Goal: Task Accomplishment & Management: Manage account settings

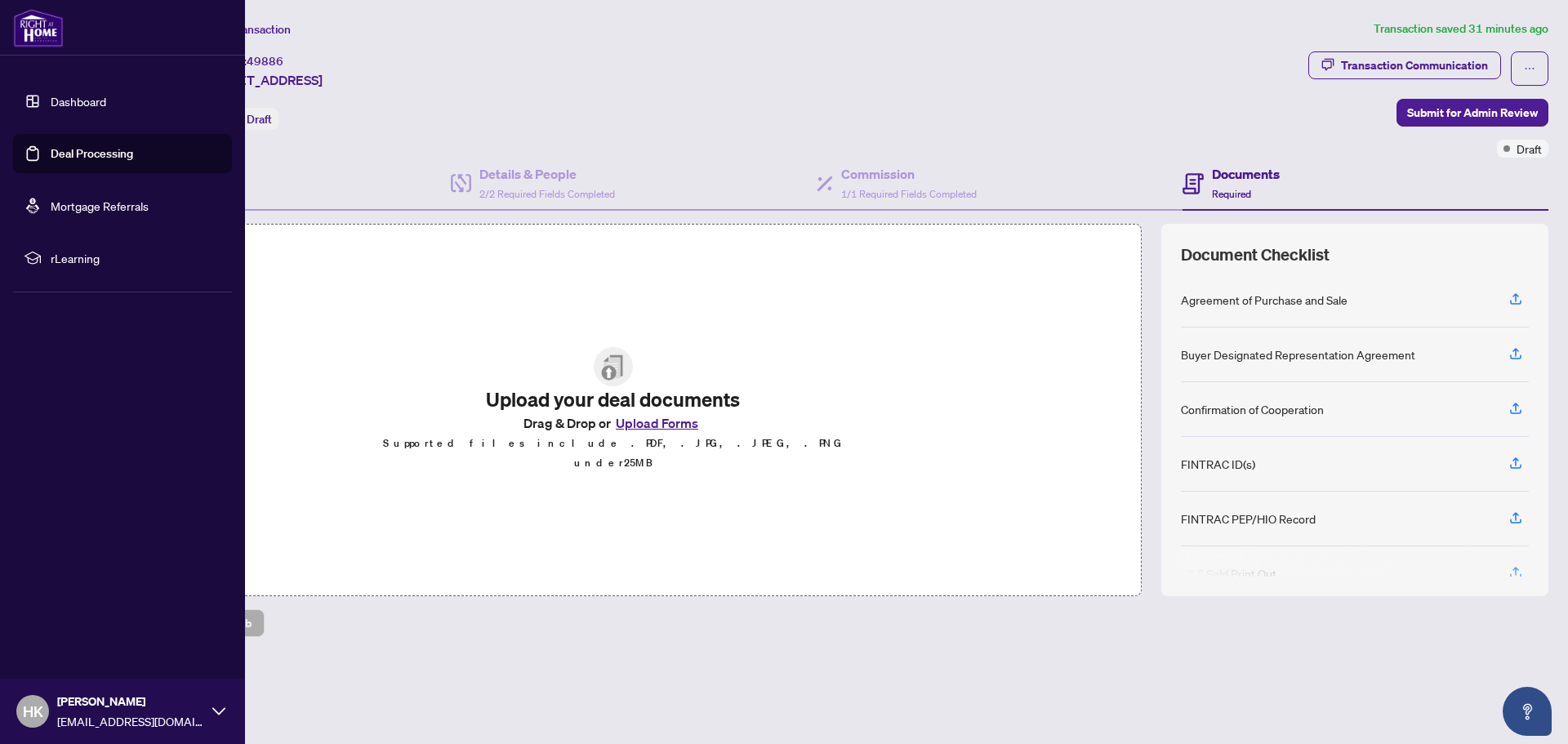
click at [70, 151] on link "Deal Processing" at bounding box center [92, 152] width 82 height 14
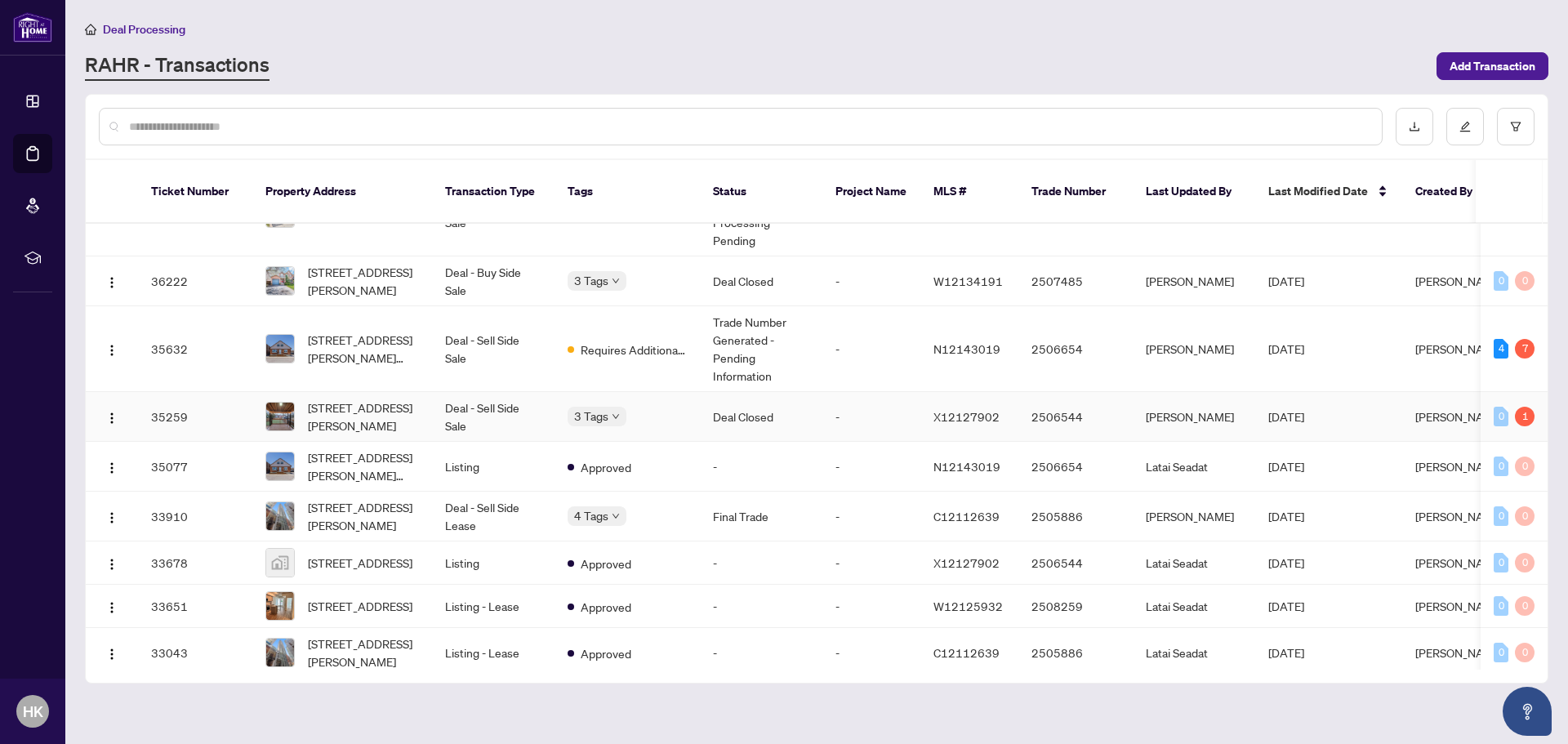
scroll to position [1231, 0]
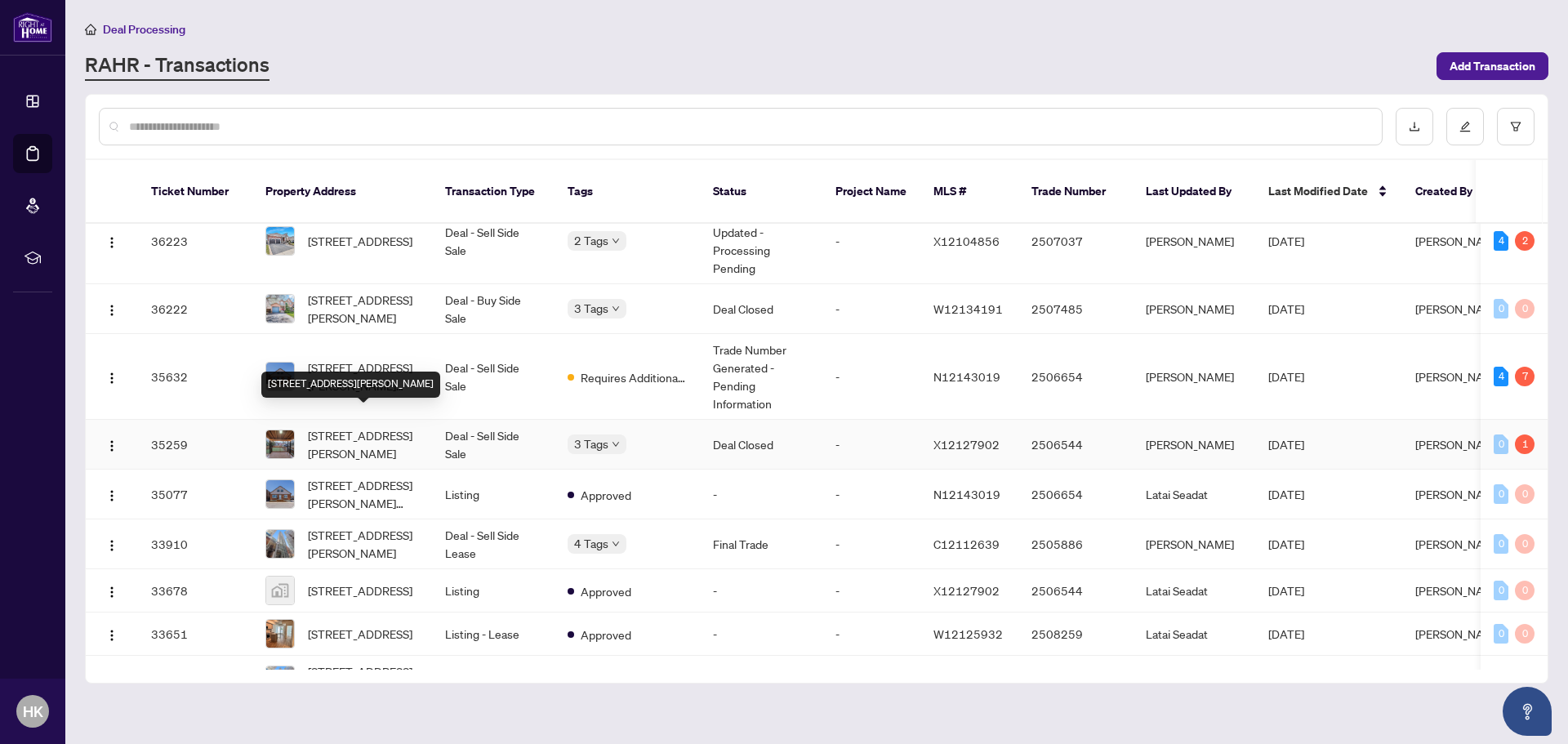
click at [379, 371] on div "104 Fairholt Rd, Hamilton, Ontario L8M 2T7, Canada" at bounding box center [351, 384] width 178 height 26
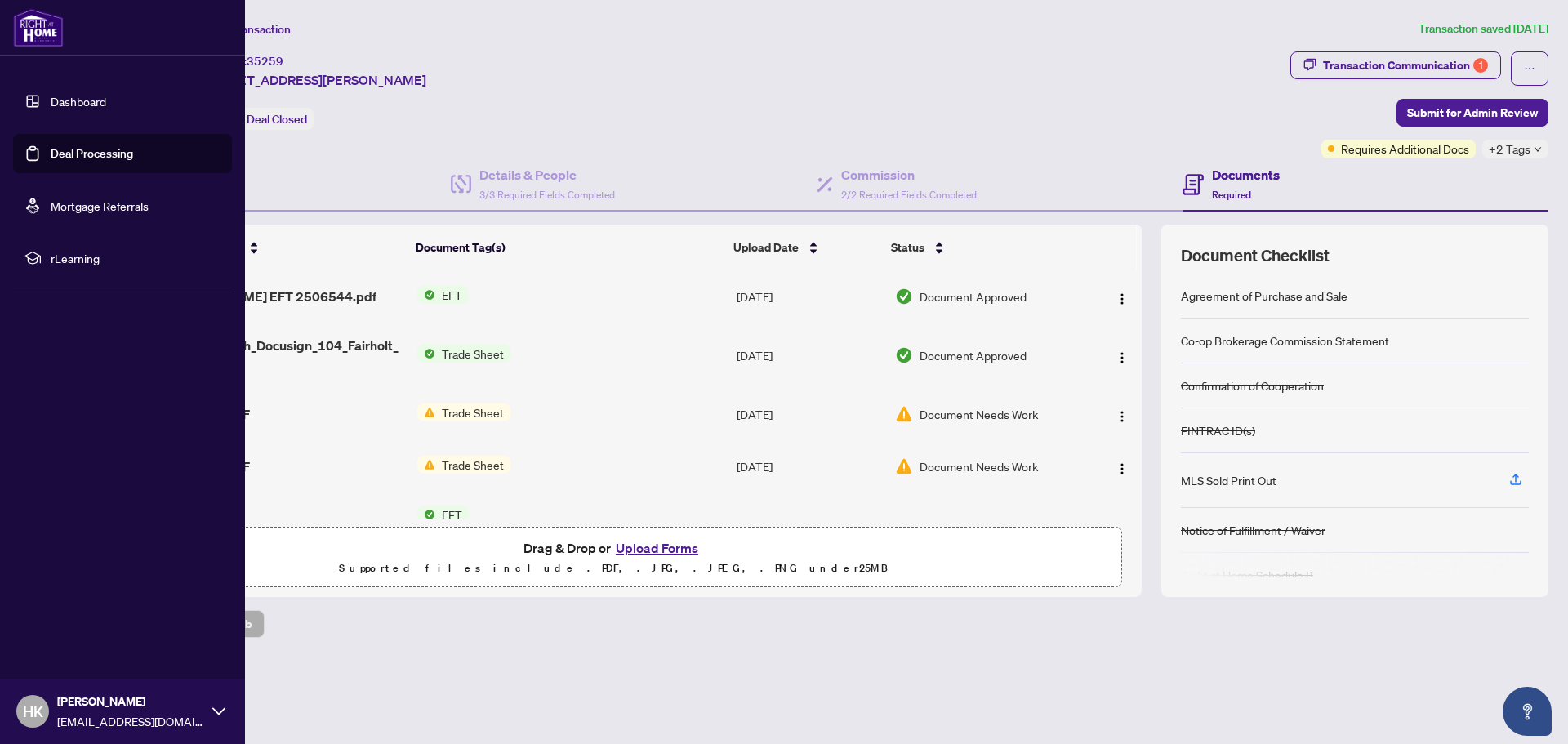
click at [132, 158] on link "Deal Processing" at bounding box center [92, 152] width 82 height 14
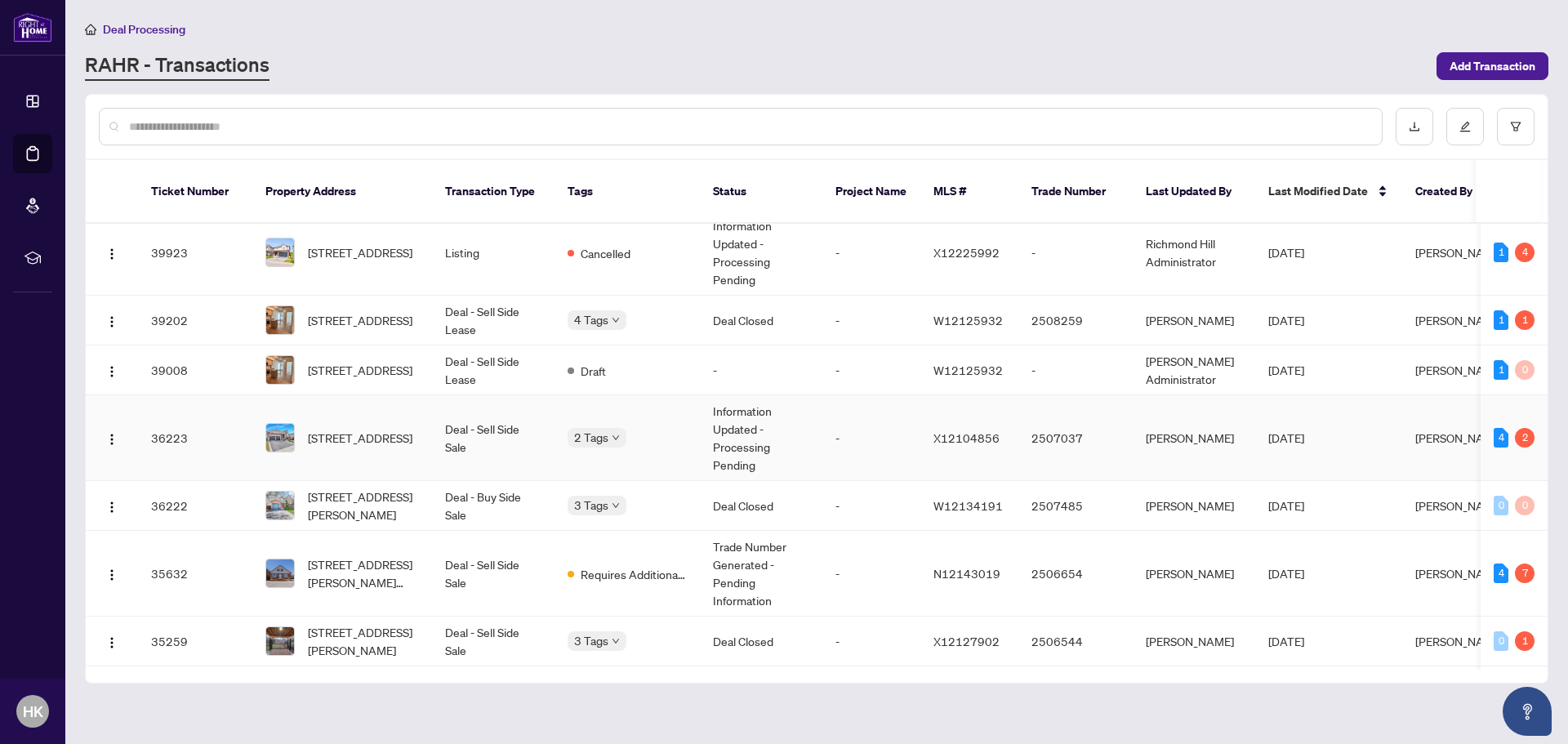
scroll to position [1061, 0]
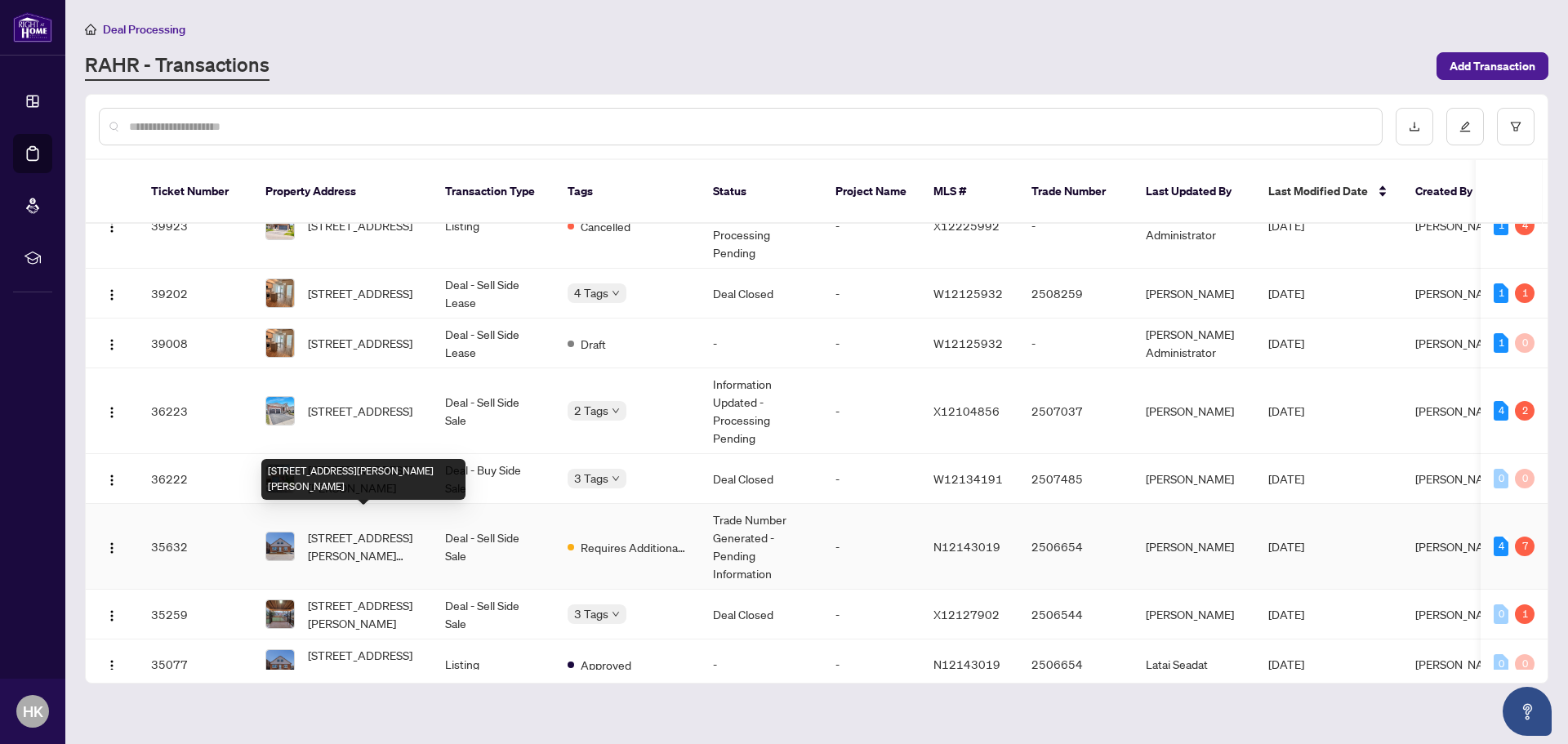
click at [399, 529] on span "[STREET_ADDRESS][PERSON_NAME][PERSON_NAME]" at bounding box center [363, 546] width 111 height 35
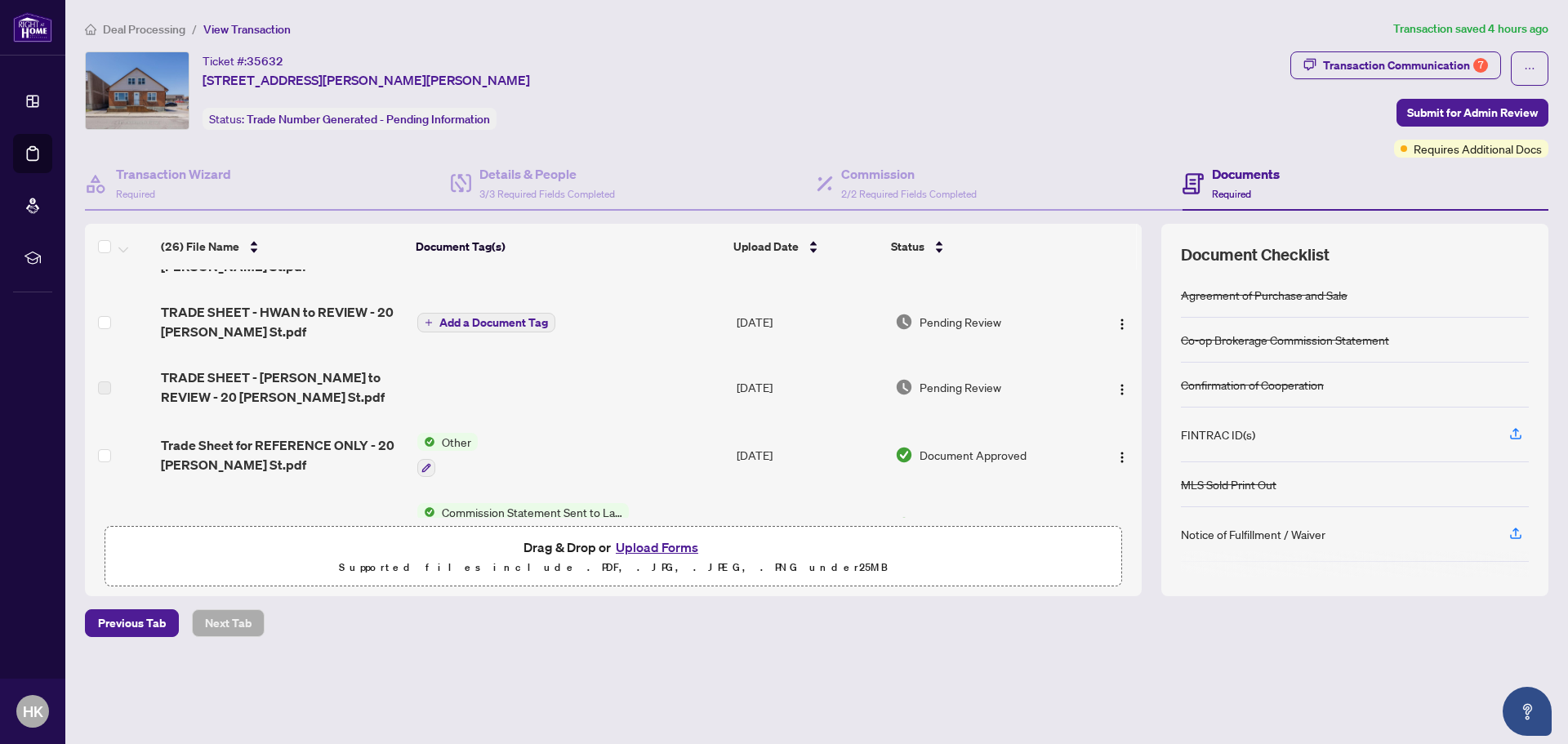
scroll to position [244, 0]
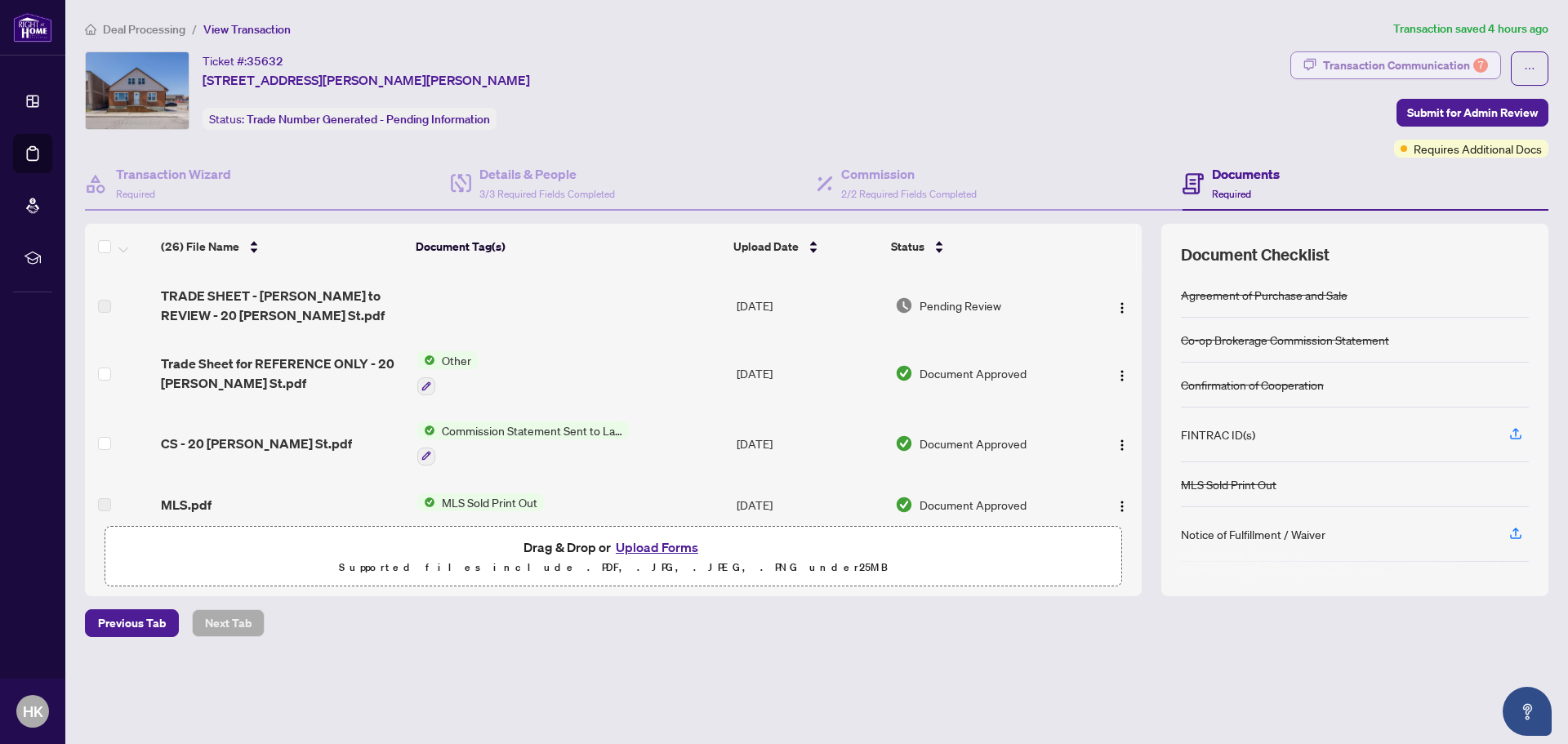
click at [1365, 63] on div "Transaction Communication 7" at bounding box center [1406, 65] width 165 height 26
type textarea "**********"
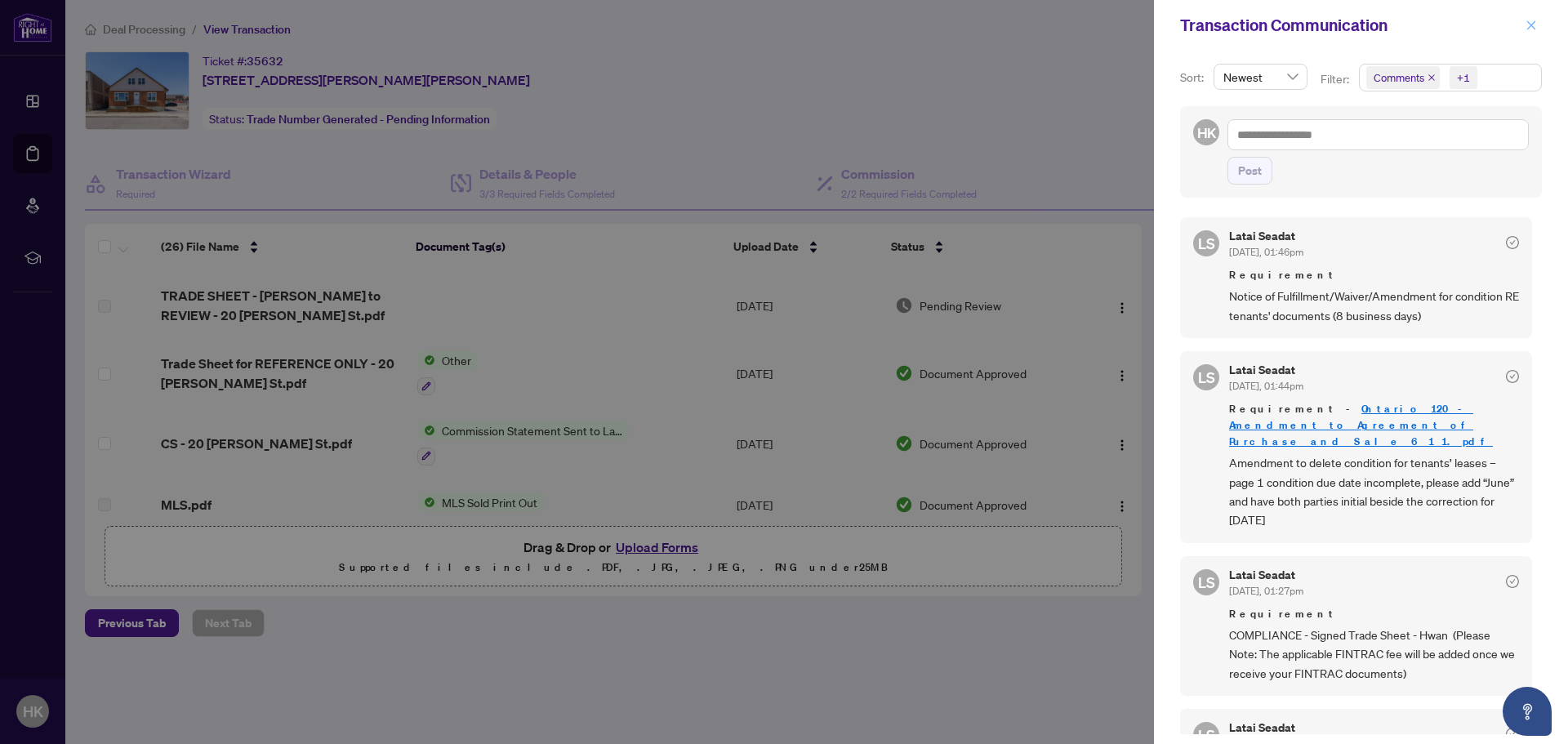
click at [1533, 30] on icon "close" at bounding box center [1532, 25] width 12 height 12
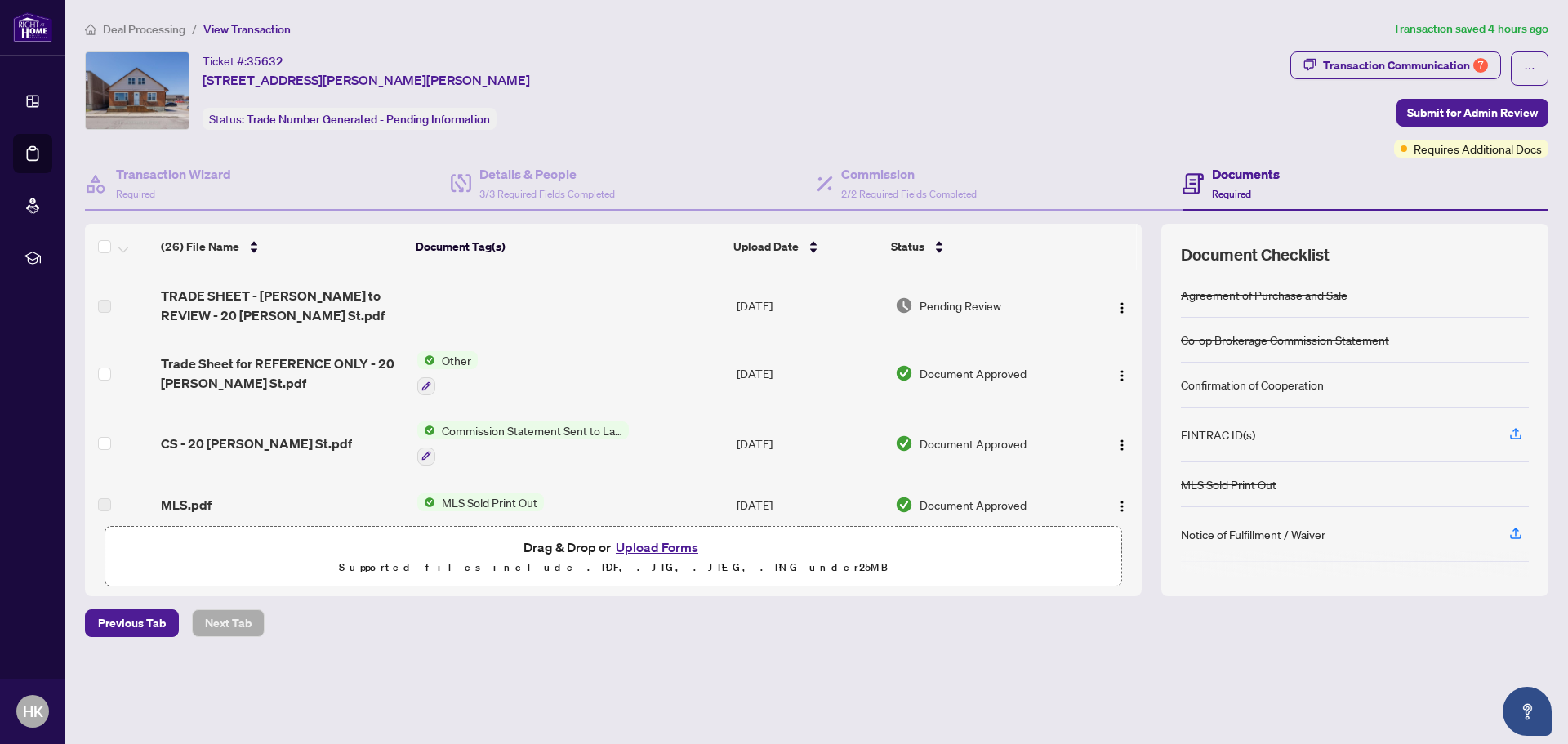
click at [644, 547] on button "Upload Forms" at bounding box center [657, 546] width 92 height 21
click at [1437, 58] on div "Transaction Communication 7" at bounding box center [1406, 65] width 165 height 26
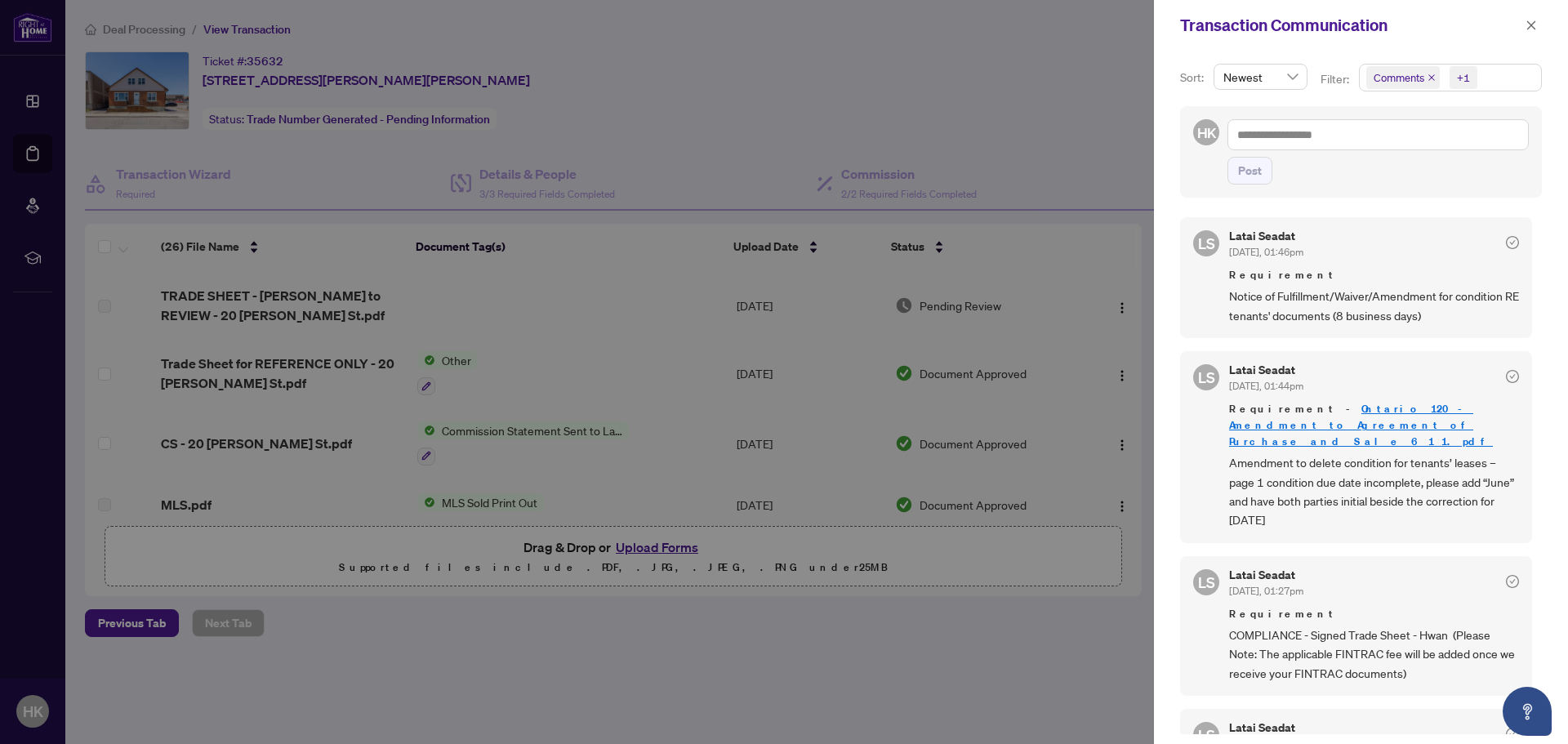
click at [1386, 409] on link "Ontario 120 - Amendment to Agreement of Purchase and Sale 6 1 1.pdf" at bounding box center [1361, 425] width 264 height 47
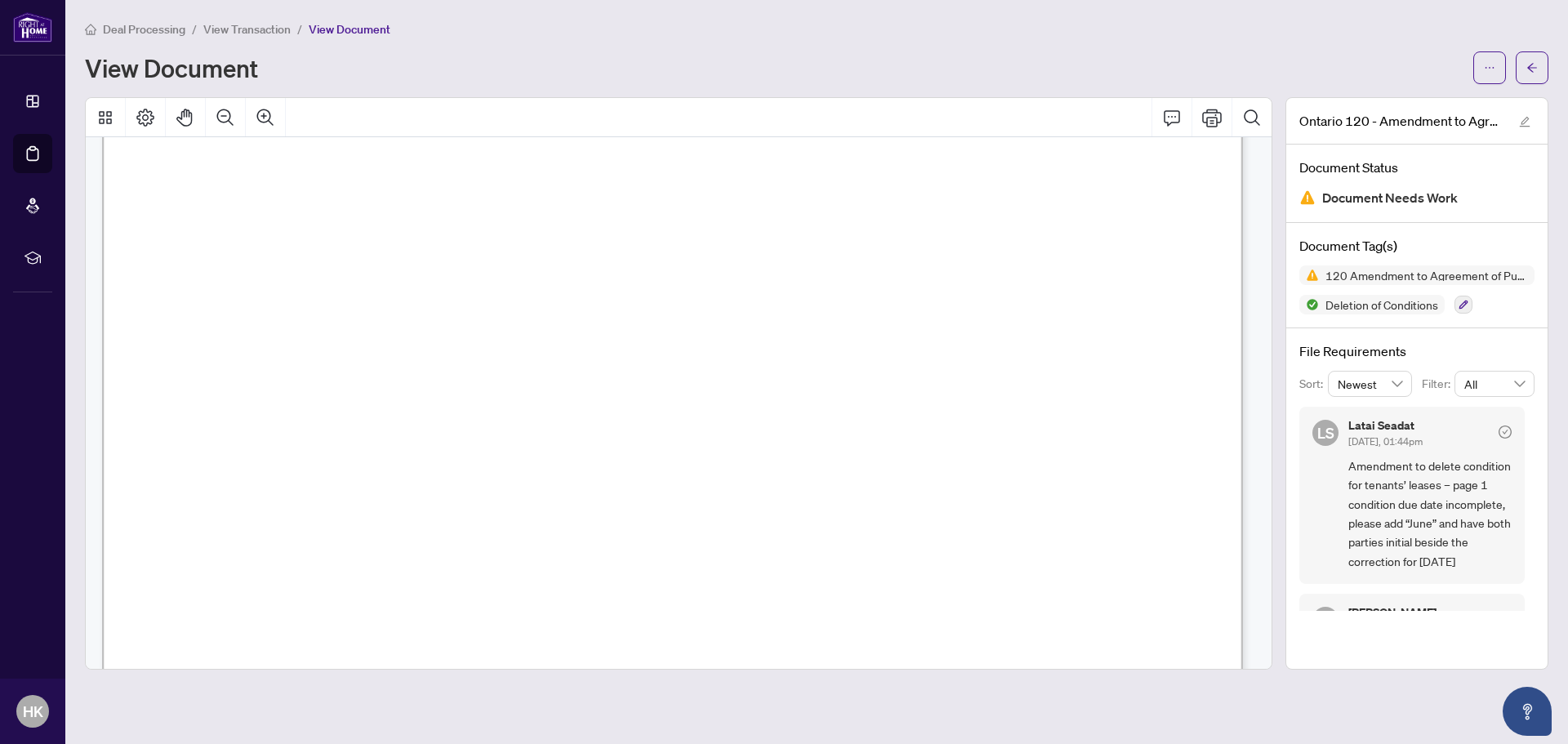
scroll to position [327, 0]
click at [1542, 70] on button "button" at bounding box center [1533, 68] width 33 height 33
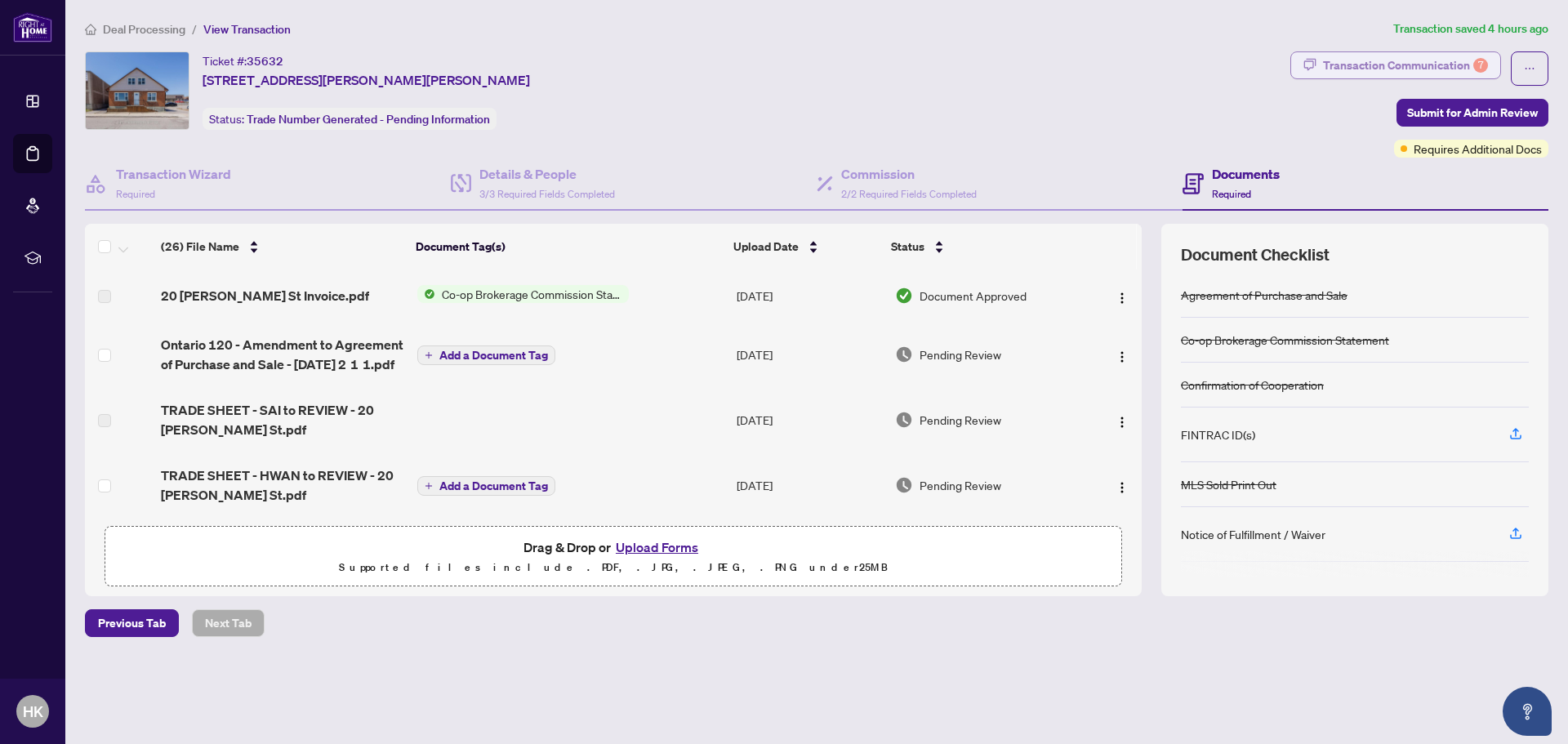
click at [1421, 64] on div "Transaction Communication 7" at bounding box center [1406, 65] width 165 height 26
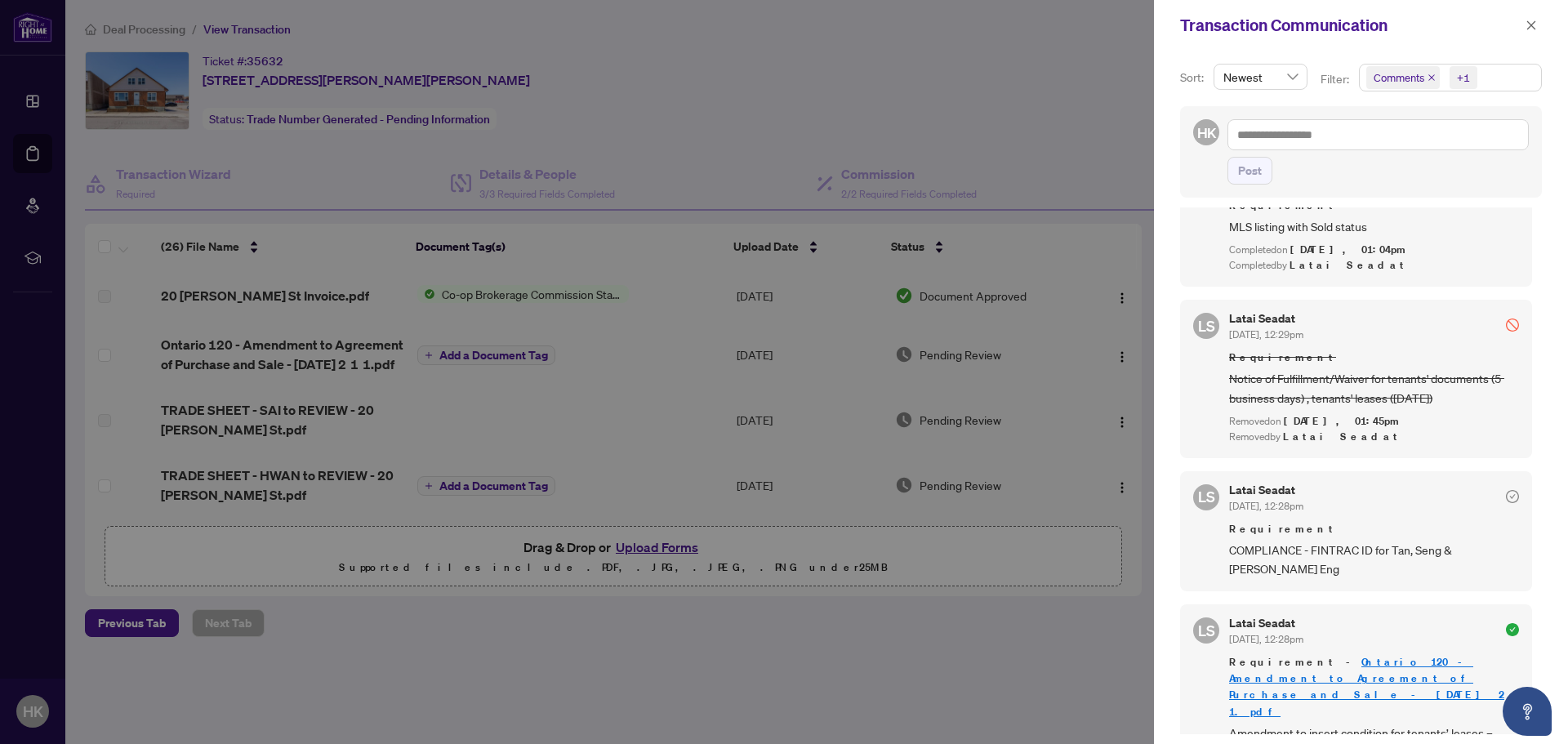
scroll to position [2204, 0]
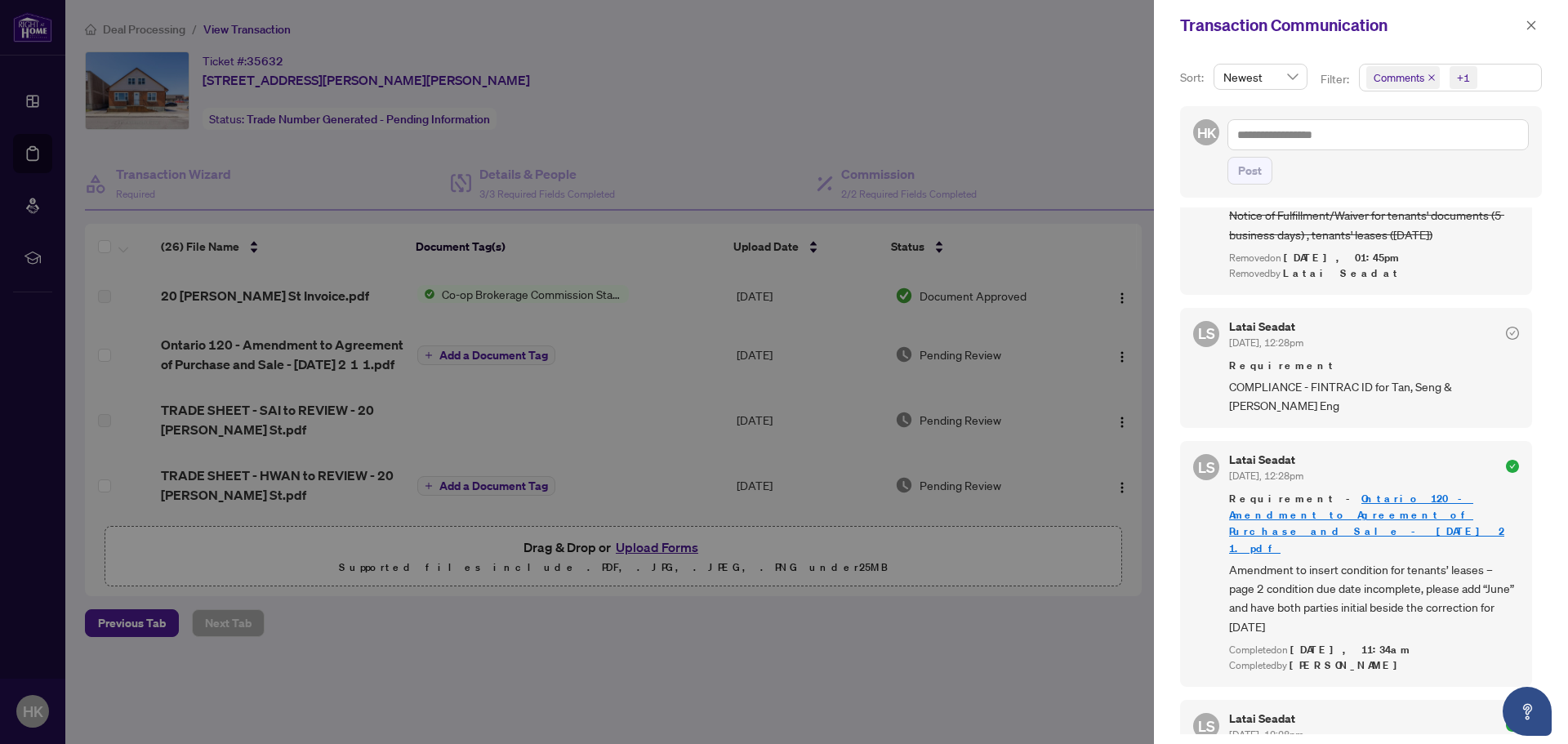
click at [854, 640] on div at bounding box center [784, 372] width 1568 height 744
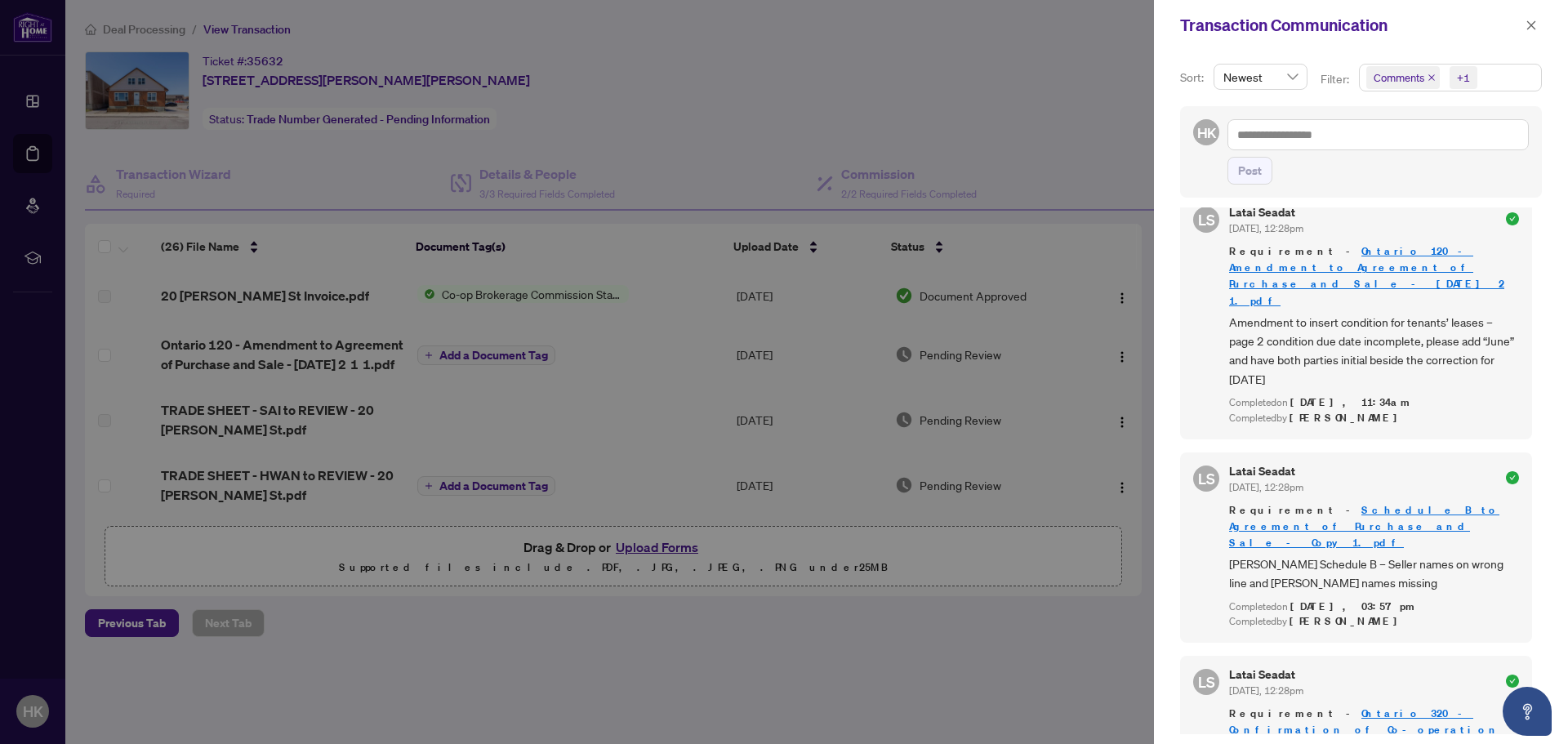
scroll to position [2531, 0]
